Goal: Find specific page/section: Find specific page/section

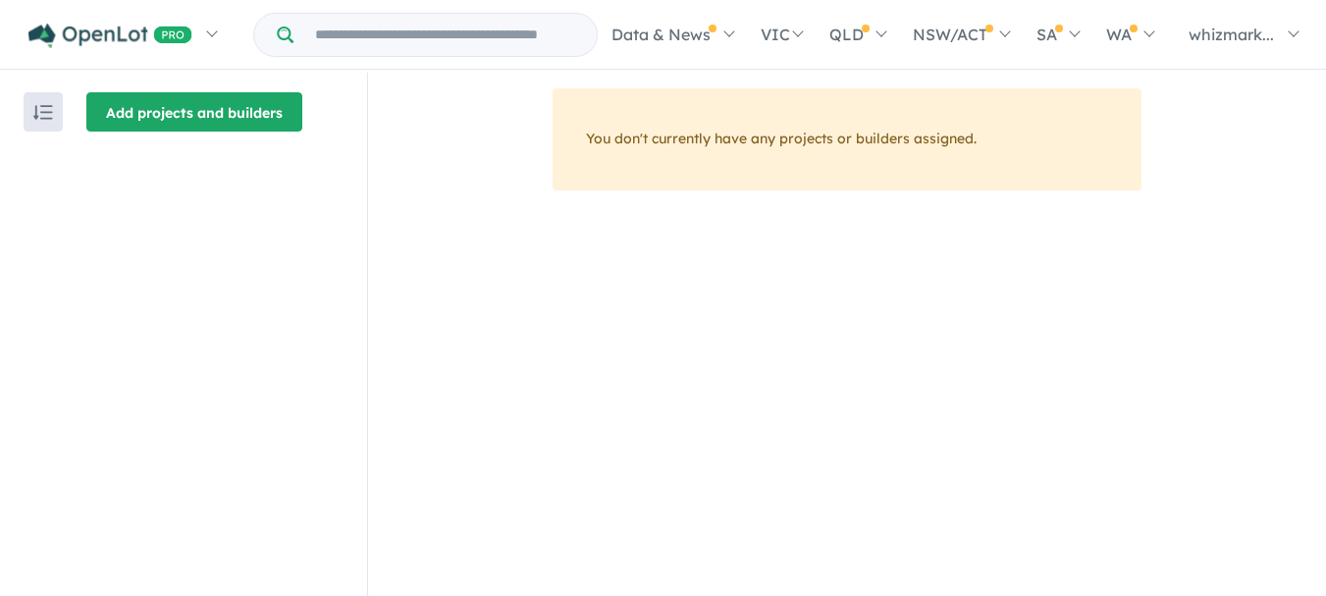
click at [214, 116] on button "Add projects and builders" at bounding box center [194, 111] width 216 height 39
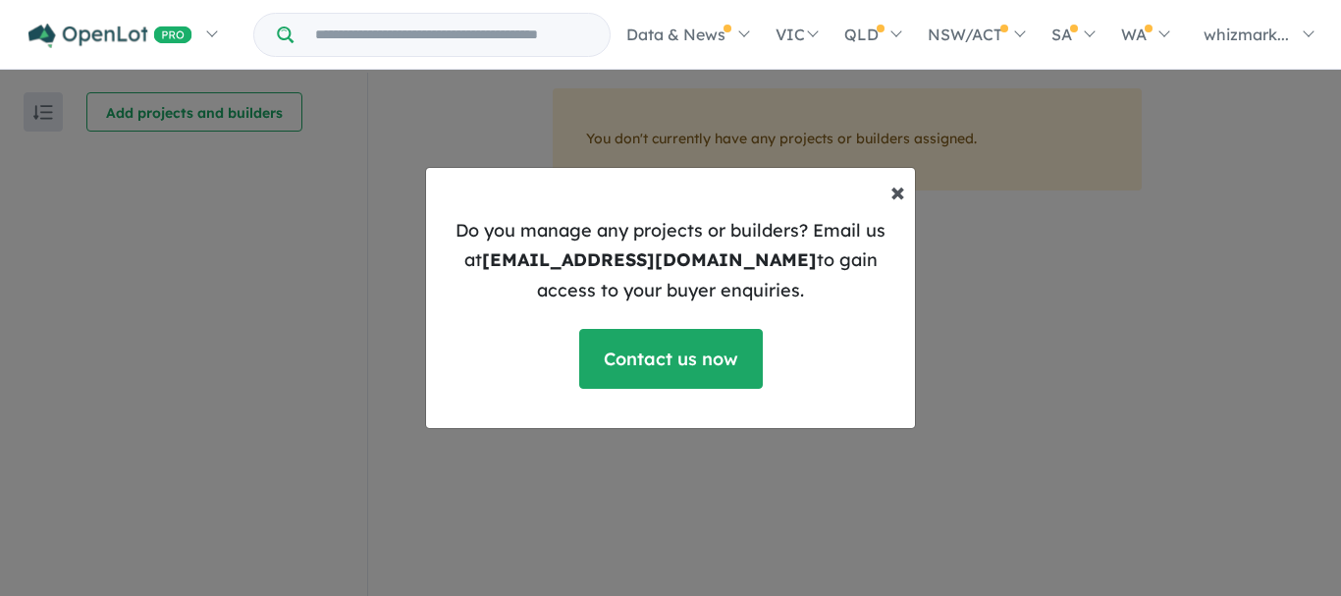
click at [908, 195] on button "× Close" at bounding box center [898, 191] width 46 height 59
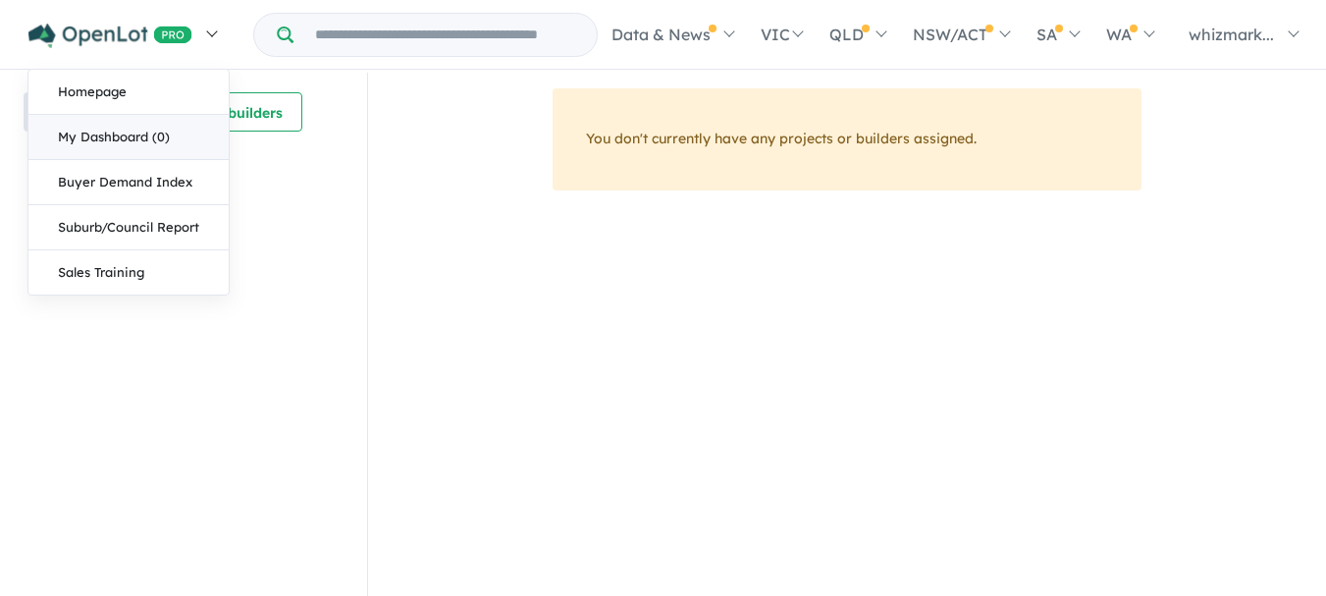
click at [157, 137] on link "My Dashboard (0)" at bounding box center [128, 137] width 200 height 45
click at [141, 135] on link "My Dashboard (0)" at bounding box center [128, 137] width 200 height 45
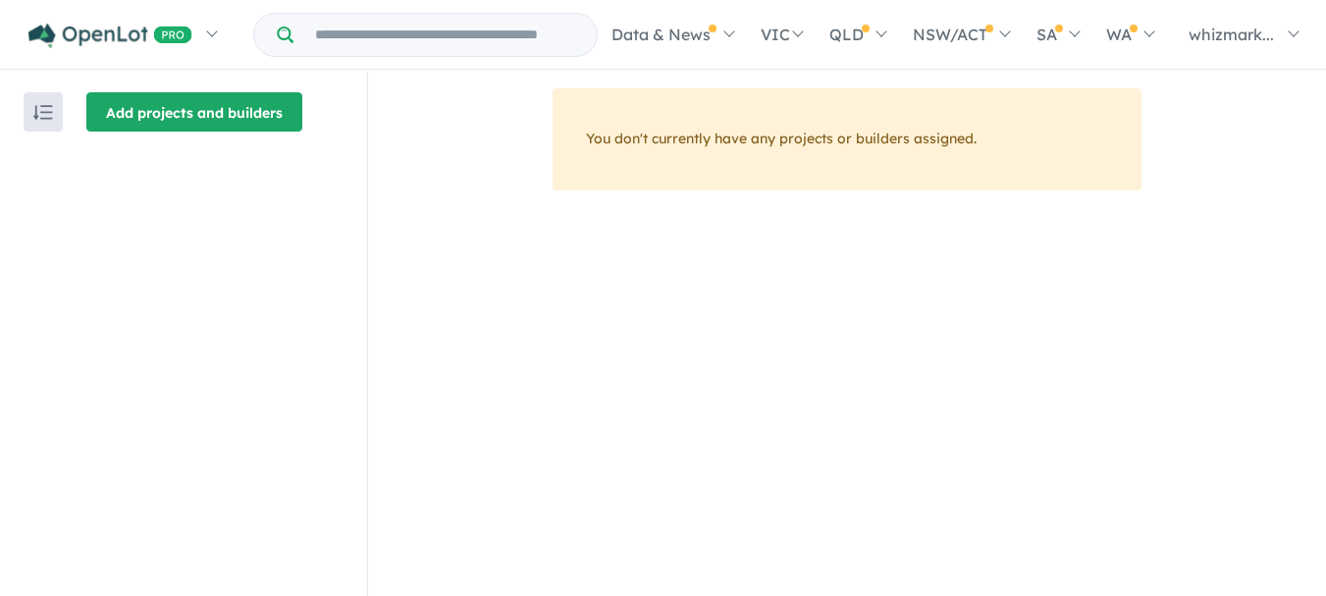
click at [160, 123] on button "Add projects and builders" at bounding box center [194, 111] width 216 height 39
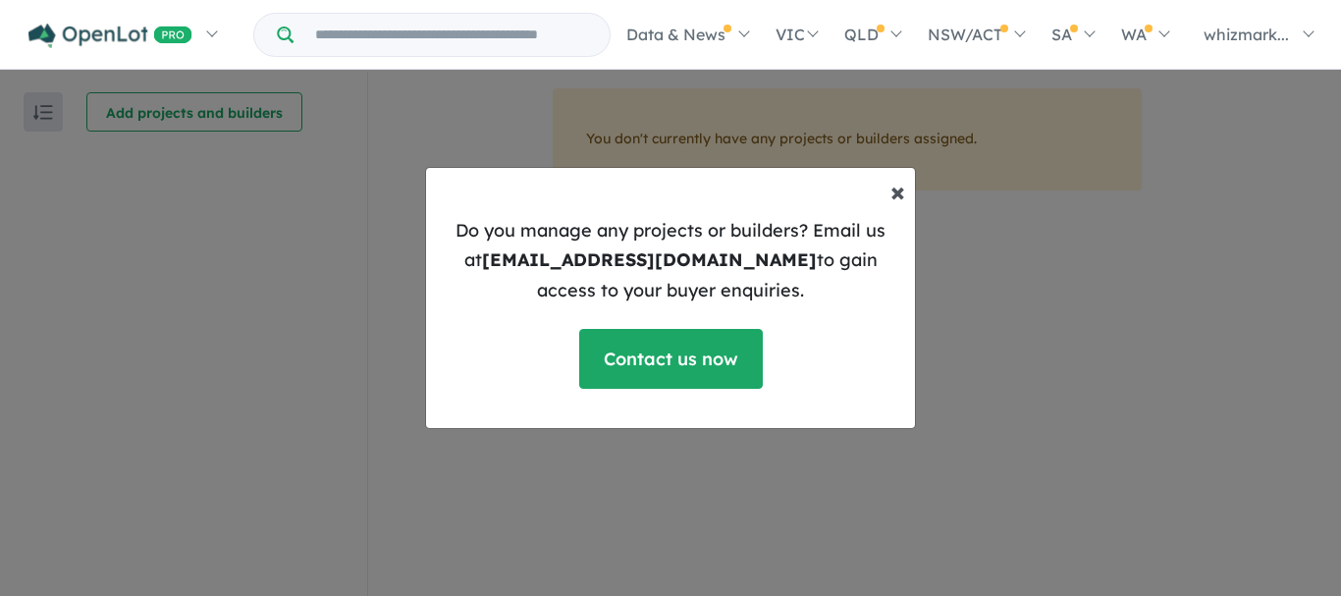
click at [894, 199] on span "×" at bounding box center [897, 191] width 15 height 34
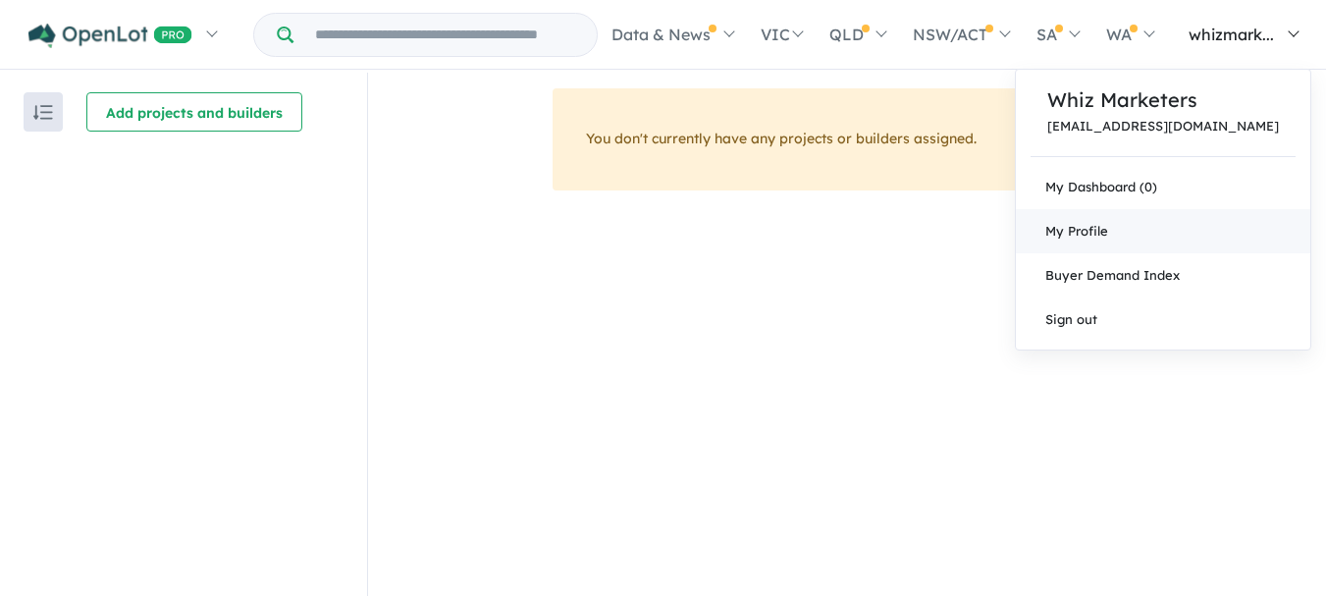
click at [1108, 229] on span "My Profile" at bounding box center [1077, 231] width 63 height 16
